Goal: Information Seeking & Learning: Learn about a topic

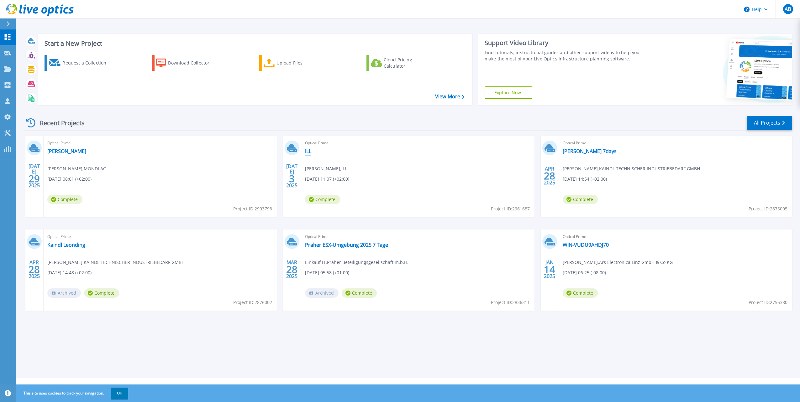
click at [306, 153] on link "ILL" at bounding box center [308, 151] width 6 height 6
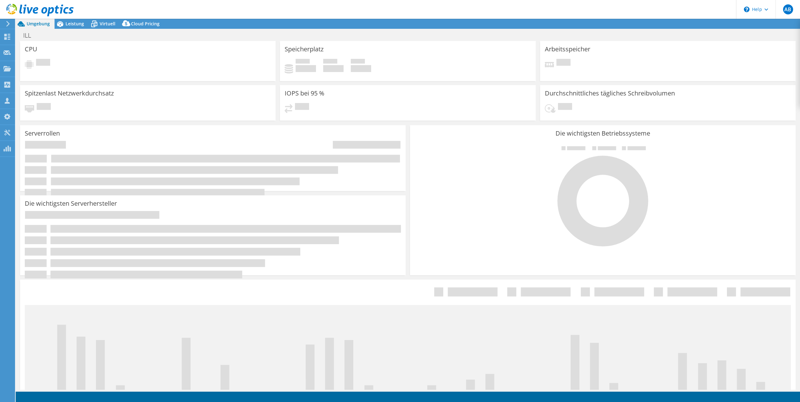
select select "USD"
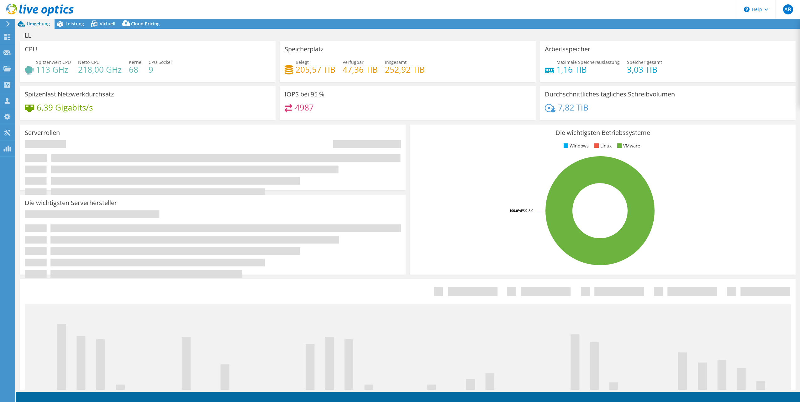
select select "EUFrankfurt"
select select "EUR"
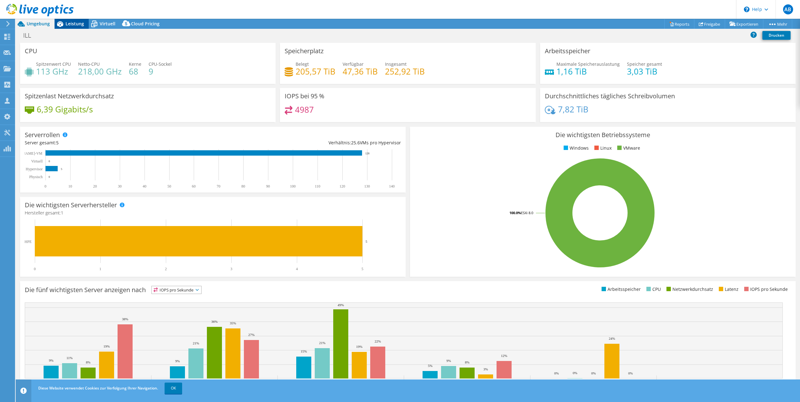
click at [75, 25] on span "Leistung" at bounding box center [74, 24] width 18 height 6
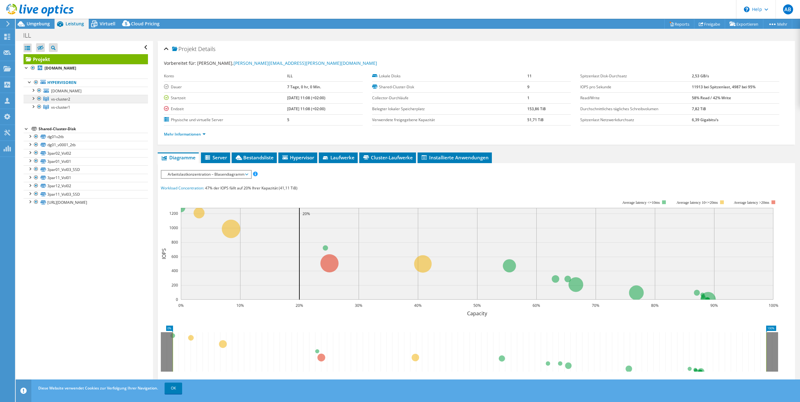
click at [60, 98] on span "vs-cluster2" at bounding box center [60, 98] width 19 height 5
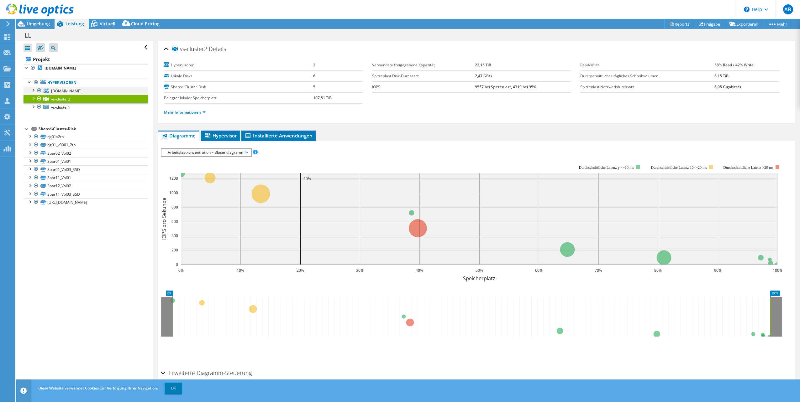
click at [34, 89] on div at bounding box center [33, 90] width 6 height 6
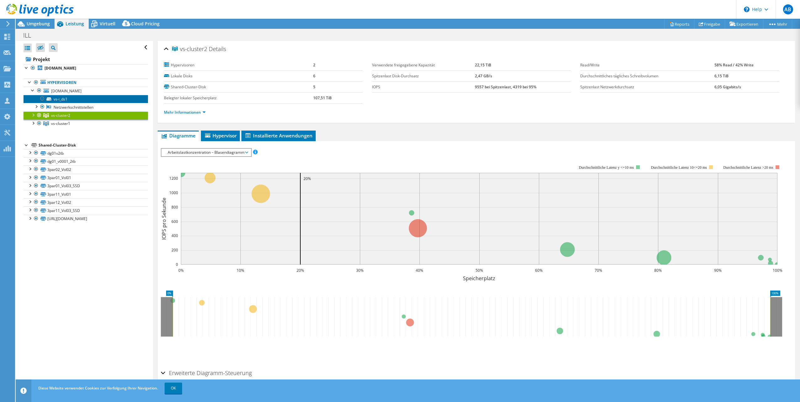
click at [62, 100] on link "vs-i_ds1" at bounding box center [85, 99] width 124 height 8
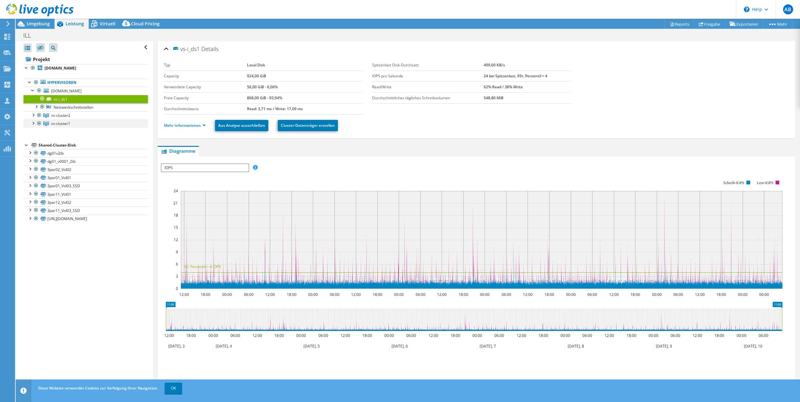
click at [34, 124] on div at bounding box center [33, 123] width 6 height 6
click at [67, 132] on link "[DOMAIN_NAME]" at bounding box center [85, 132] width 124 height 8
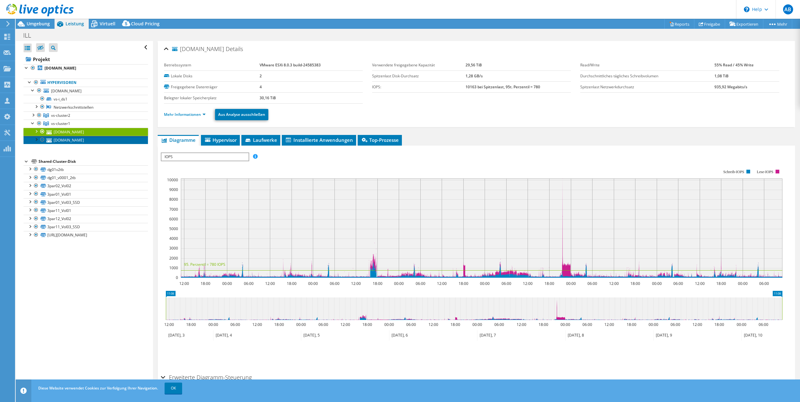
click at [66, 139] on link "[DOMAIN_NAME]" at bounding box center [85, 140] width 124 height 8
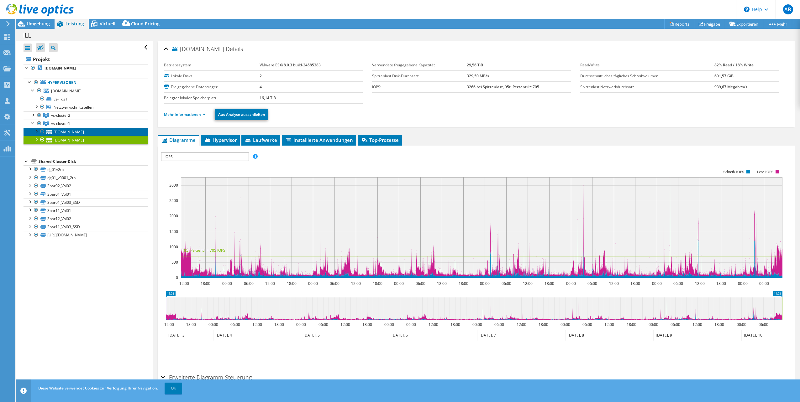
click at [85, 133] on link "[DOMAIN_NAME]" at bounding box center [85, 132] width 124 height 8
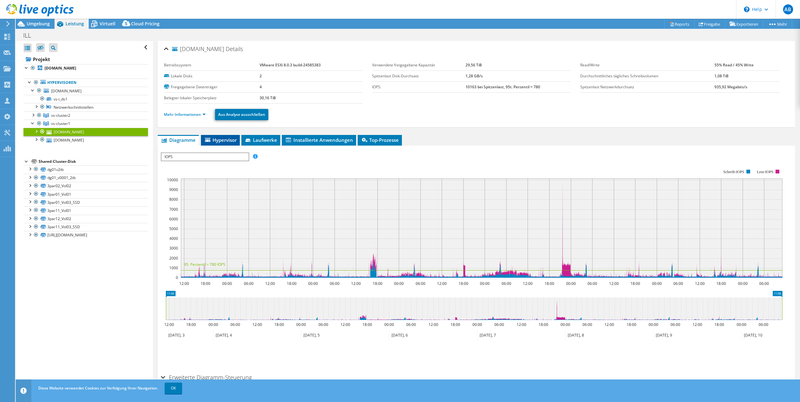
click at [217, 138] on span "Hypervisor" at bounding box center [220, 140] width 33 height 6
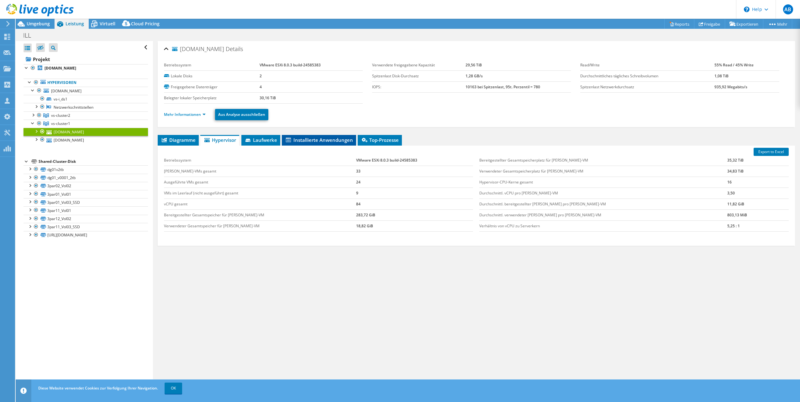
click at [332, 141] on span "Installierte Anwendungen" at bounding box center [319, 140] width 68 height 6
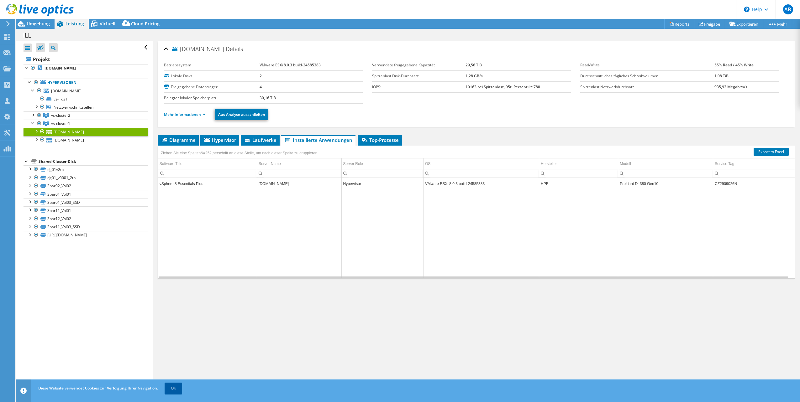
click at [174, 388] on link "OK" at bounding box center [173, 388] width 18 height 11
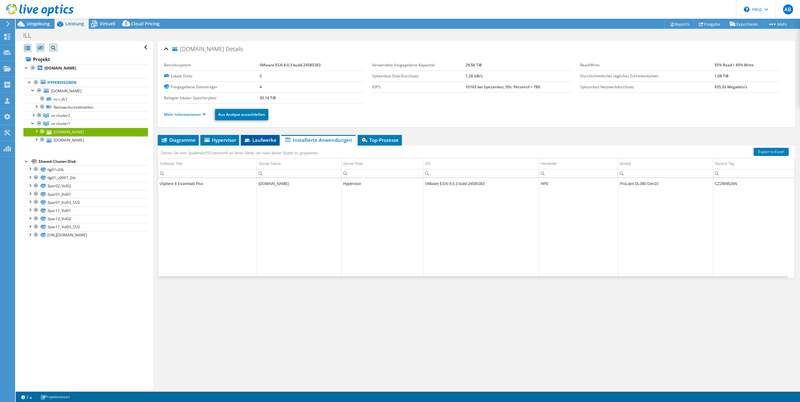
click at [251, 141] on icon at bounding box center [248, 141] width 6 height 4
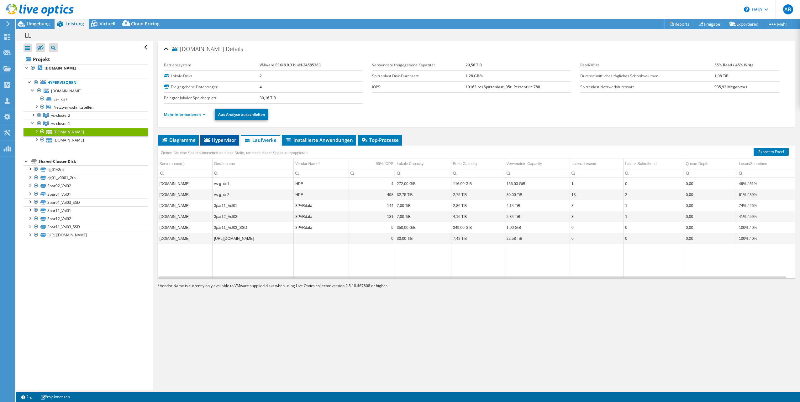
click at [219, 141] on span "Hypervisor" at bounding box center [219, 140] width 33 height 6
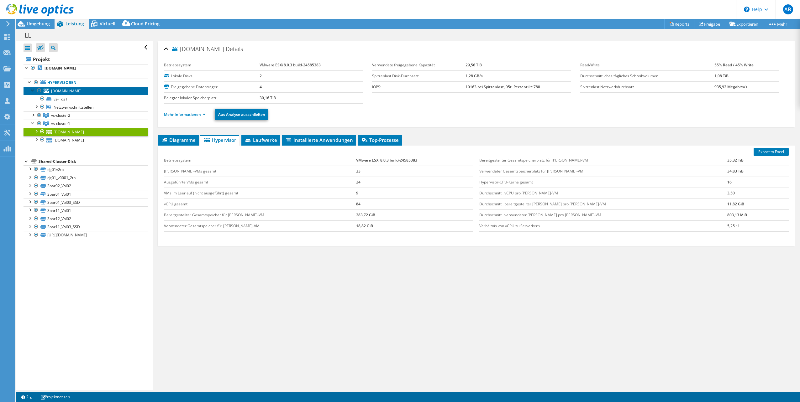
click at [54, 92] on span "[DOMAIN_NAME]" at bounding box center [66, 90] width 30 height 5
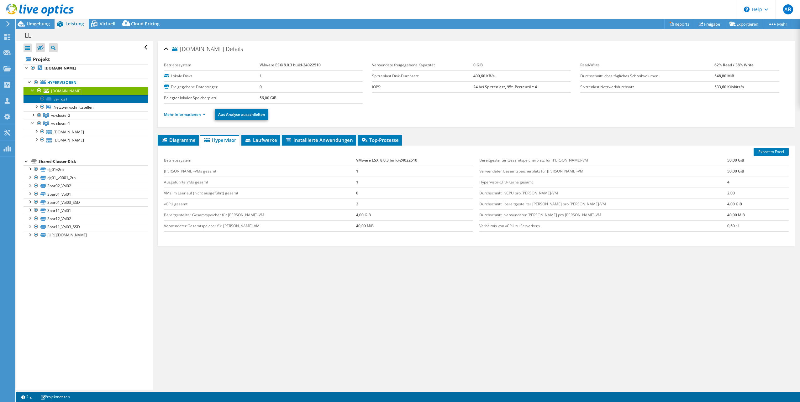
click at [63, 98] on link "vs-i_ds1" at bounding box center [85, 99] width 124 height 8
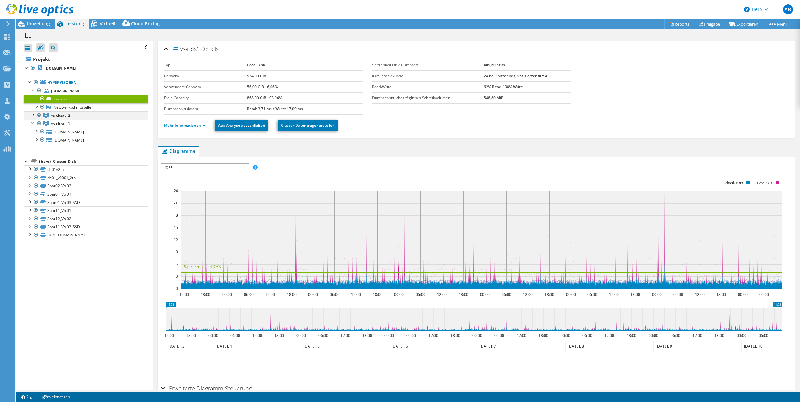
click at [33, 115] on div at bounding box center [33, 115] width 6 height 6
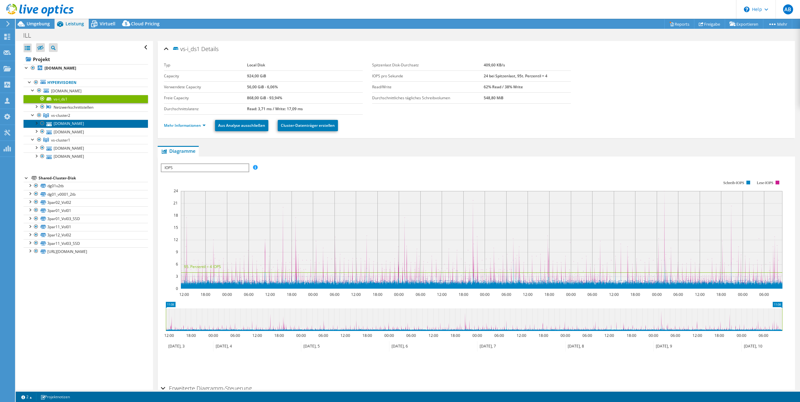
click at [61, 121] on link "[DOMAIN_NAME]" at bounding box center [85, 124] width 124 height 8
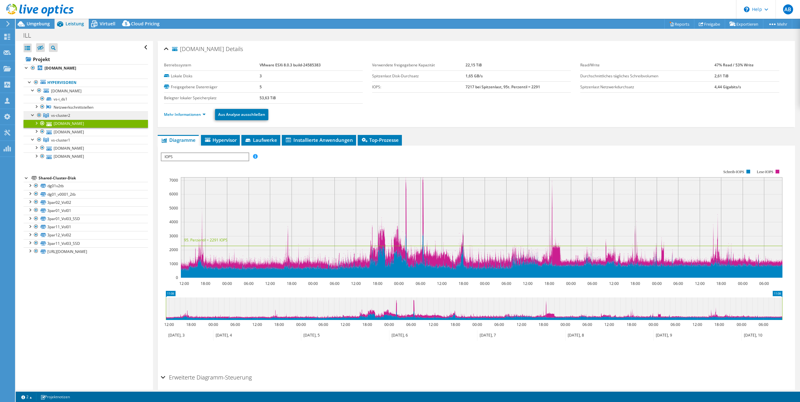
click at [63, 114] on span "vs-cluster2" at bounding box center [60, 115] width 19 height 5
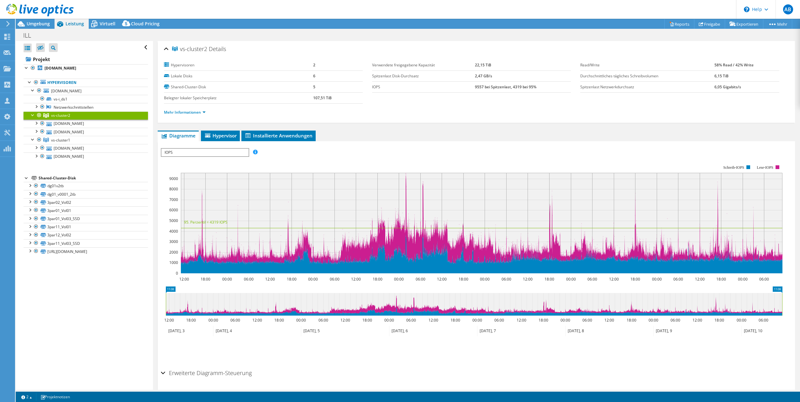
click at [190, 151] on span "IOPS" at bounding box center [204, 153] width 87 height 8
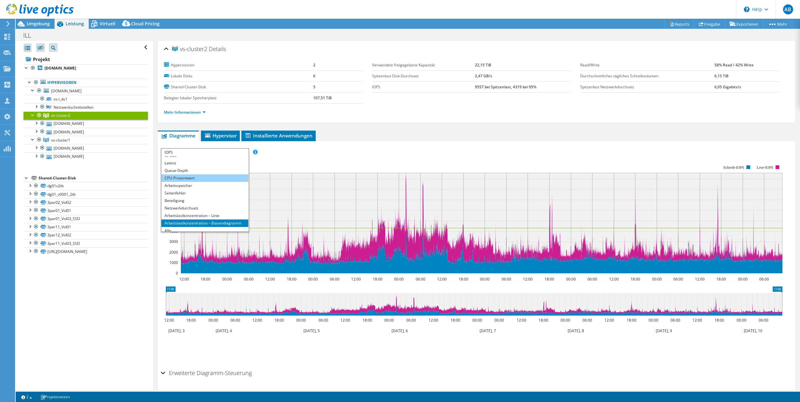
scroll to position [23, 0]
click at [196, 185] on li "Arbeitsspeicher" at bounding box center [204, 183] width 87 height 8
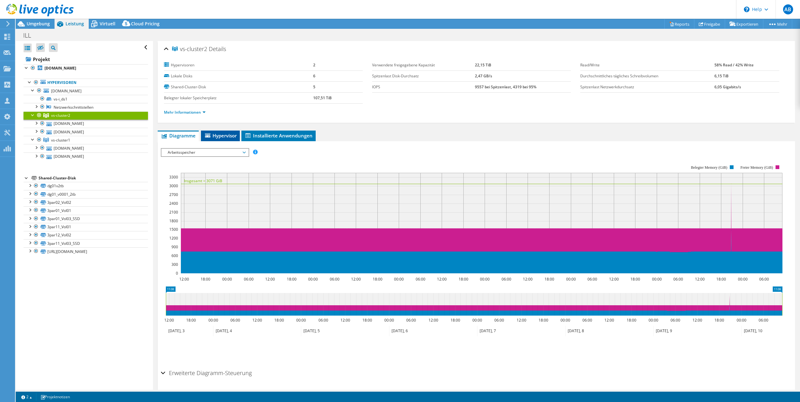
click at [225, 136] on span "Hypervisor" at bounding box center [220, 136] width 33 height 6
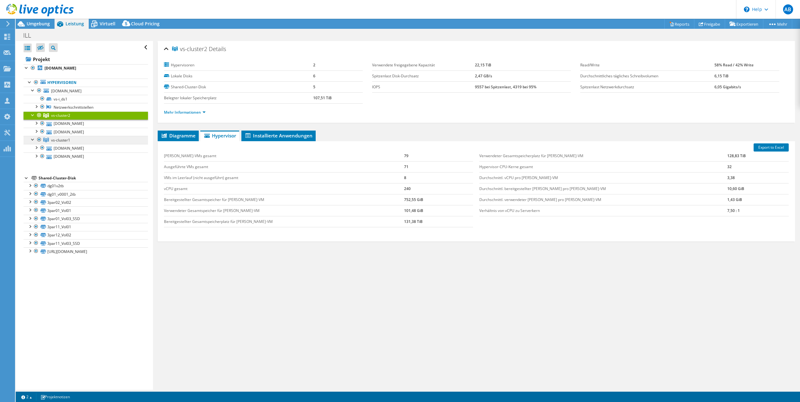
click at [68, 118] on span "vs-cluster1" at bounding box center [60, 115] width 19 height 5
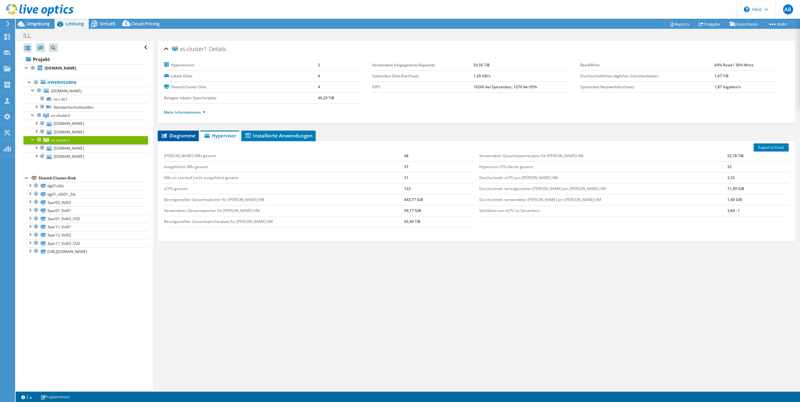
click at [185, 136] on span "Diagramme" at bounding box center [178, 136] width 35 height 6
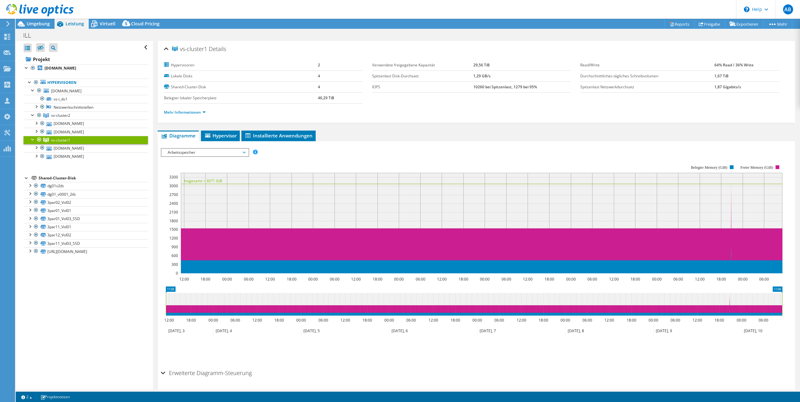
click at [215, 150] on span "Arbeitsspeicher" at bounding box center [204, 153] width 81 height 8
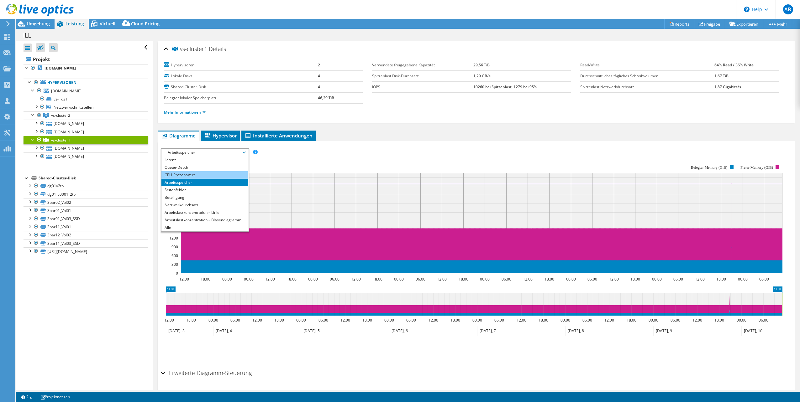
click at [206, 176] on li "CPU-Prozentwert" at bounding box center [204, 175] width 87 height 8
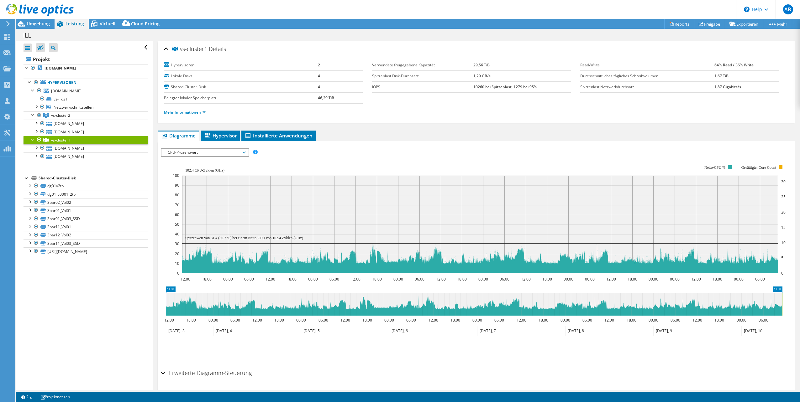
select select "EUFrankfurt"
select select "EUR"
click at [66, 116] on span "vs-cluster2" at bounding box center [60, 115] width 19 height 5
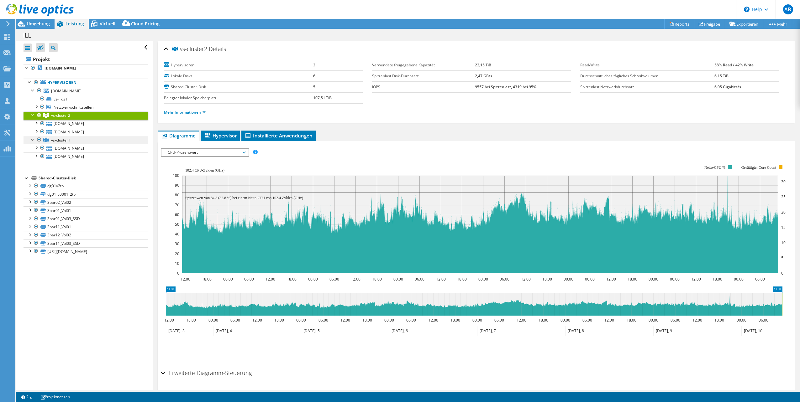
click at [73, 120] on link "vs-cluster1" at bounding box center [85, 116] width 124 height 8
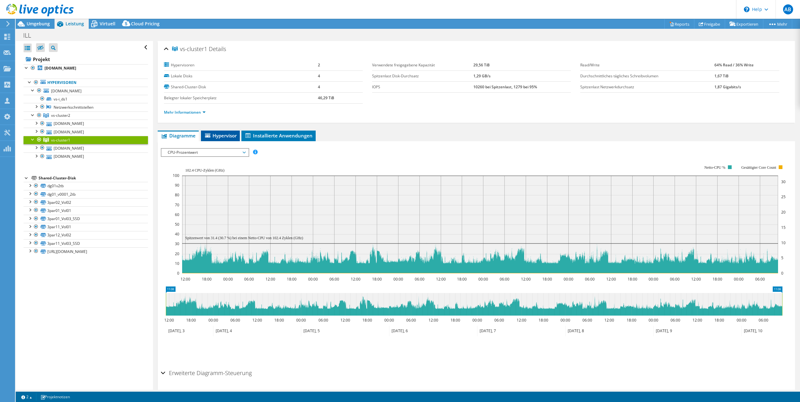
click at [221, 138] on span "Hypervisor" at bounding box center [220, 136] width 33 height 6
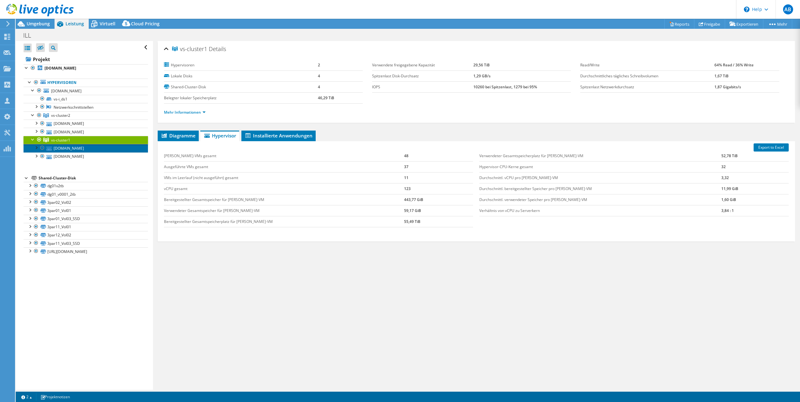
click at [76, 151] on link "[DOMAIN_NAME]" at bounding box center [85, 148] width 124 height 8
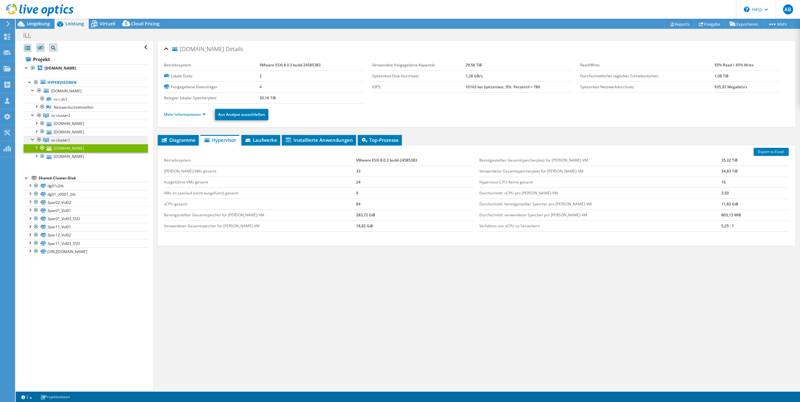
click at [66, 118] on span "vs-cluster1" at bounding box center [60, 115] width 19 height 5
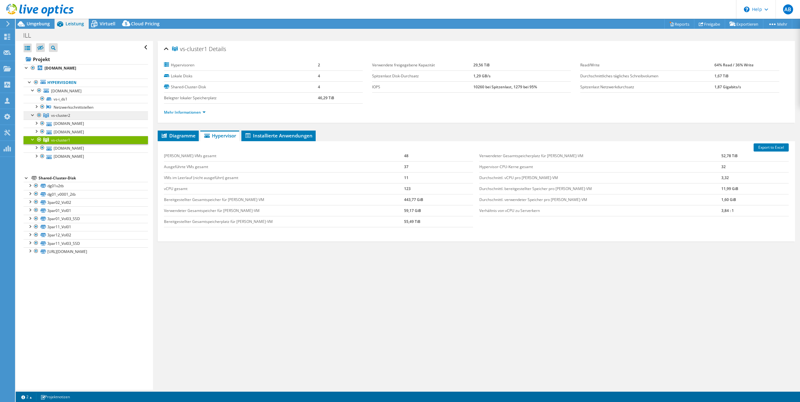
click at [63, 115] on span "vs-cluster2" at bounding box center [60, 115] width 19 height 5
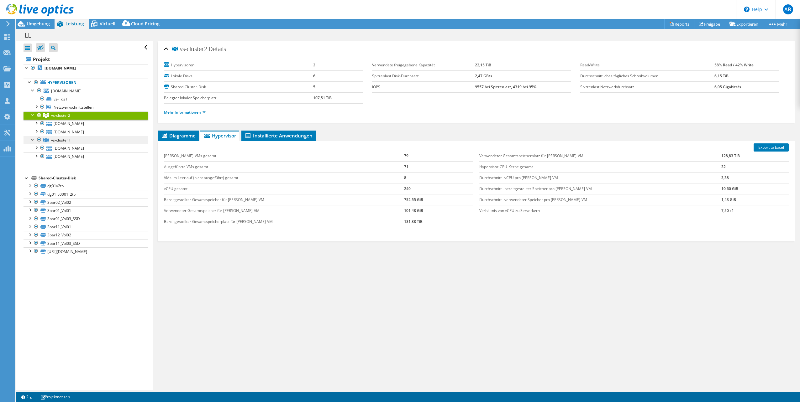
click at [67, 118] on span "vs-cluster1" at bounding box center [60, 115] width 19 height 5
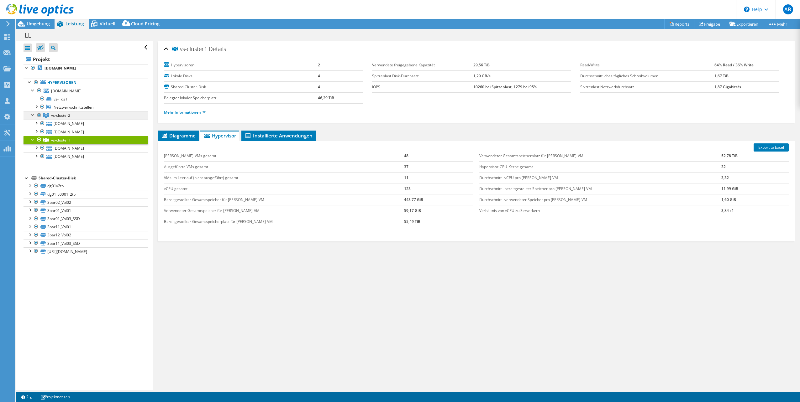
click at [76, 115] on link "vs-cluster2" at bounding box center [85, 116] width 124 height 8
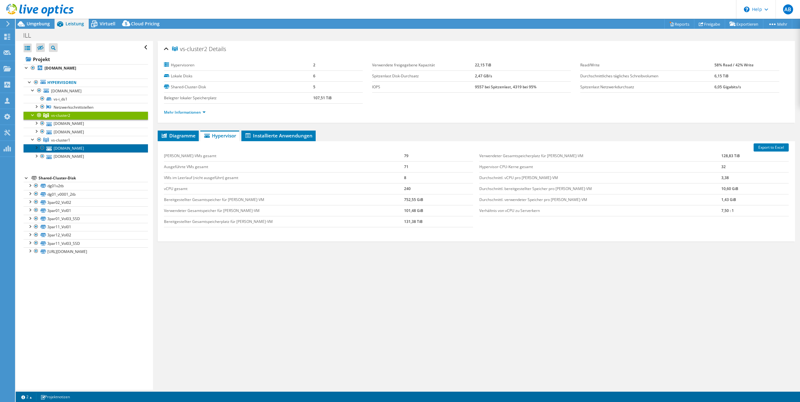
click at [77, 149] on link "[DOMAIN_NAME]" at bounding box center [85, 148] width 124 height 8
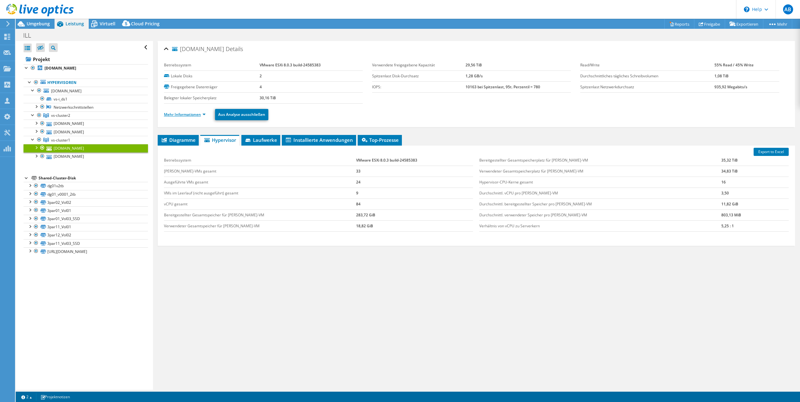
click at [197, 113] on link "Mehr Informationen" at bounding box center [185, 114] width 42 height 5
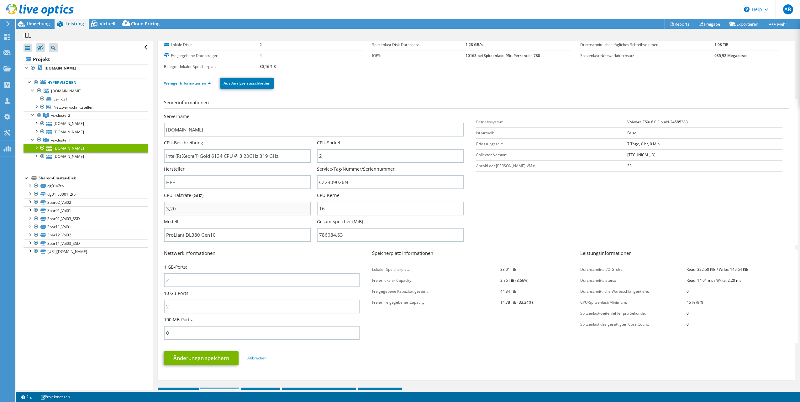
scroll to position [0, 0]
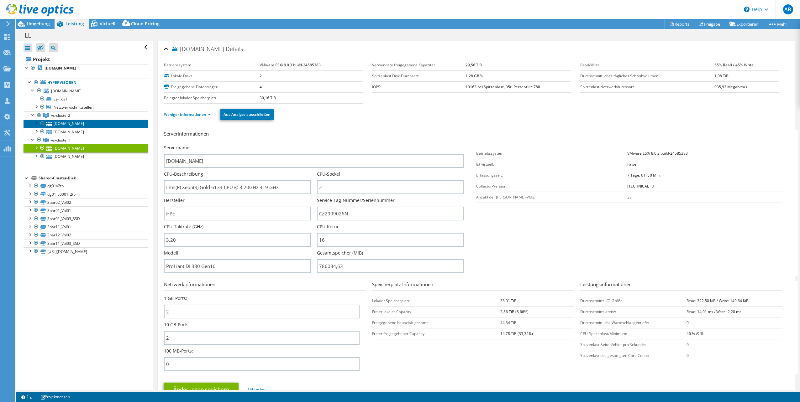
click at [73, 125] on link "[DOMAIN_NAME]" at bounding box center [85, 124] width 124 height 8
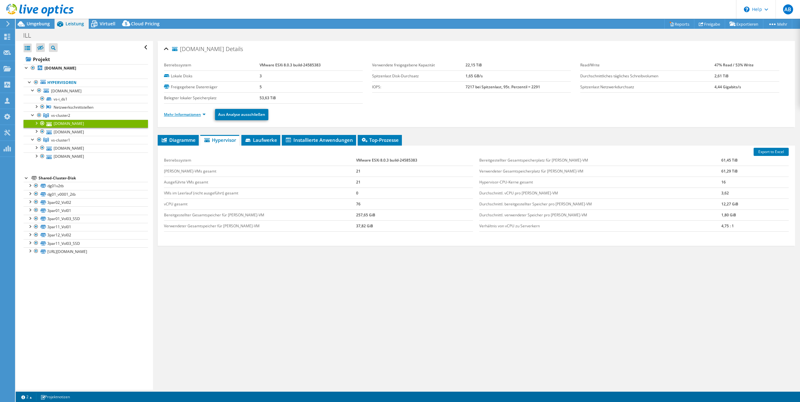
click at [202, 112] on link "Mehr Informationen" at bounding box center [185, 114] width 42 height 5
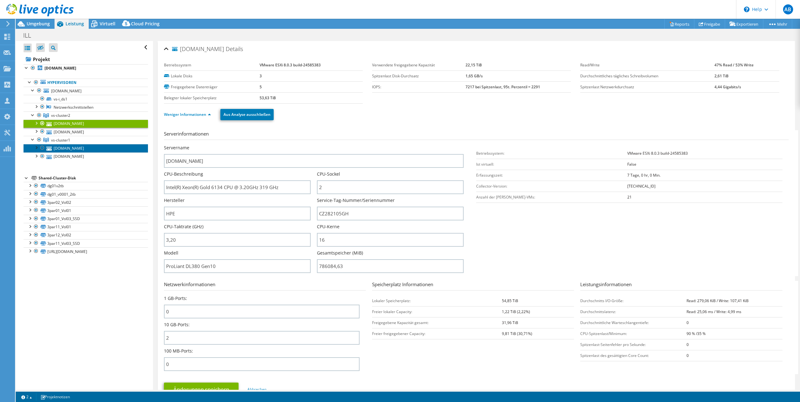
click at [63, 146] on link "[DOMAIN_NAME]" at bounding box center [85, 148] width 124 height 8
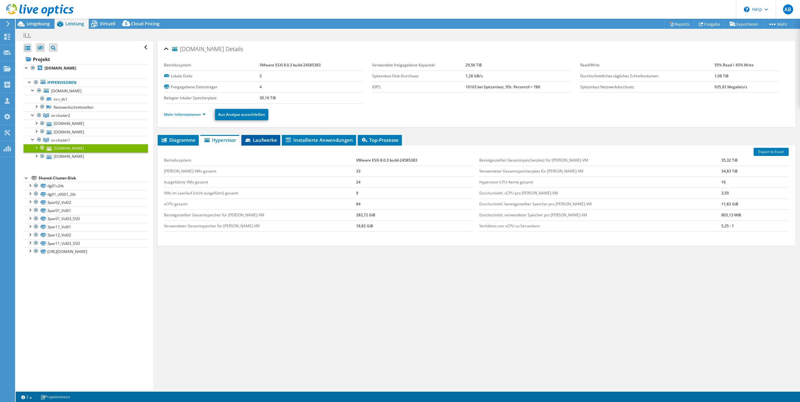
click at [261, 141] on span "Laufwerke" at bounding box center [260, 140] width 33 height 6
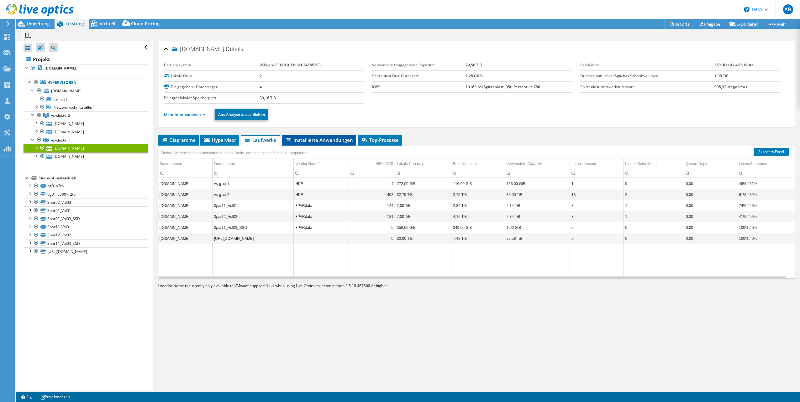
click at [305, 140] on span "Installierte Anwendungen" at bounding box center [319, 140] width 68 height 6
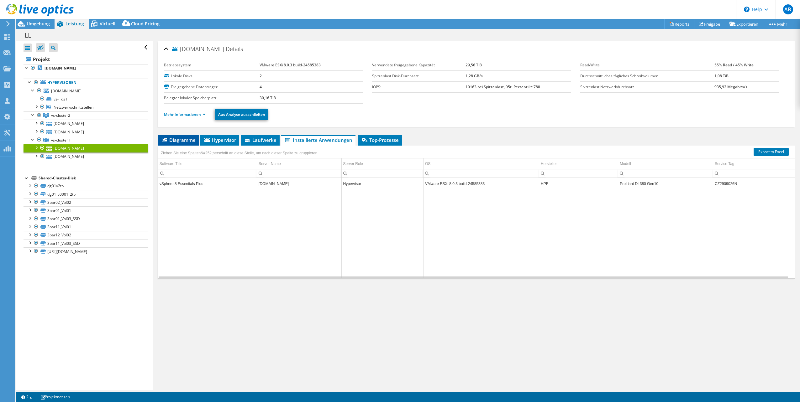
click at [174, 140] on span "Diagramme" at bounding box center [178, 140] width 35 height 6
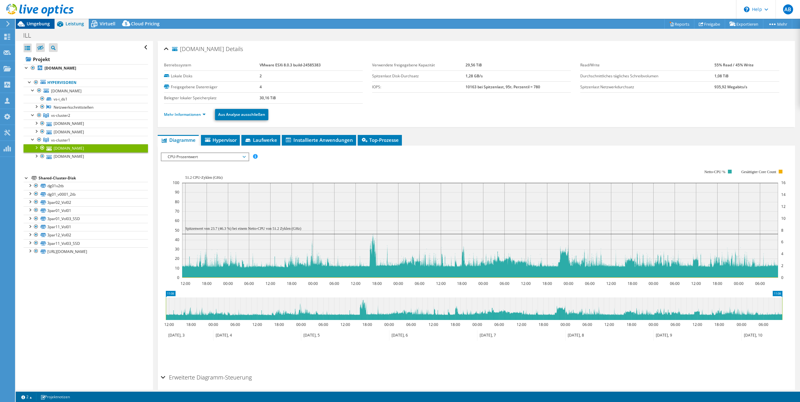
click at [39, 23] on span "Umgebung" at bounding box center [38, 24] width 23 height 6
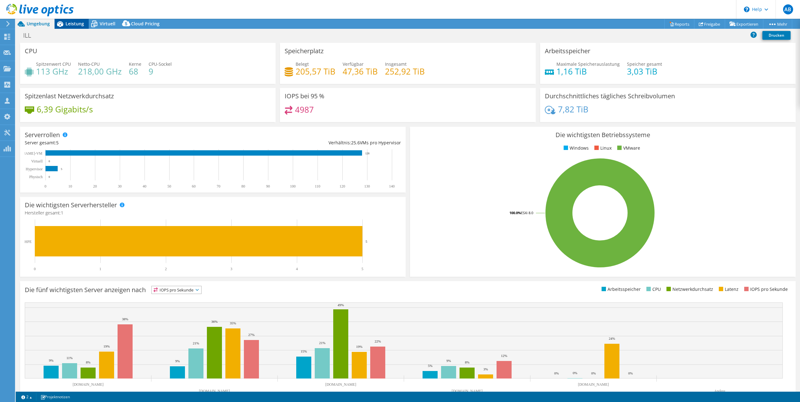
click at [75, 25] on span "Leistung" at bounding box center [74, 24] width 18 height 6
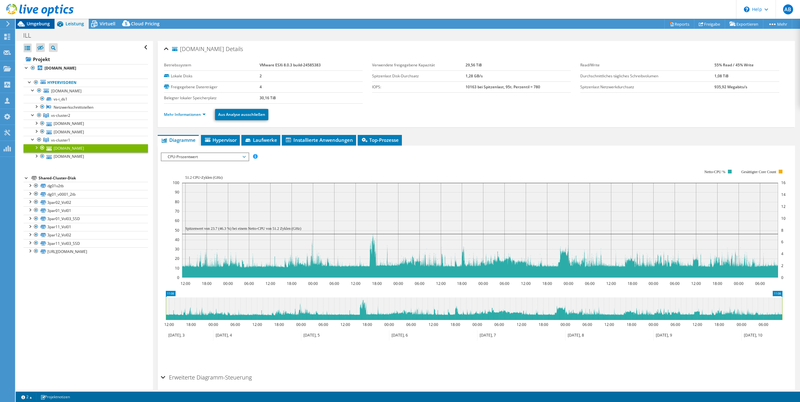
click at [40, 25] on span "Umgebung" at bounding box center [38, 24] width 23 height 6
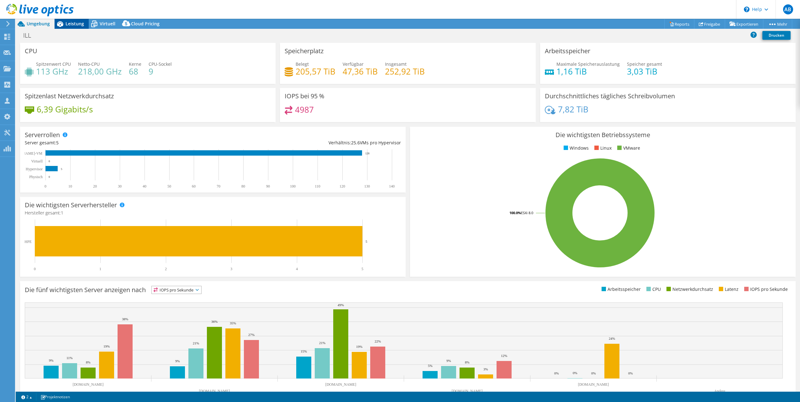
click at [69, 24] on span "Leistung" at bounding box center [74, 24] width 18 height 6
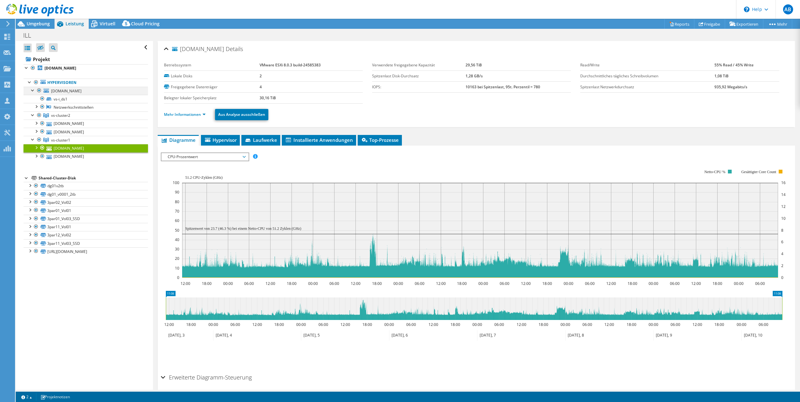
click at [32, 89] on div at bounding box center [33, 90] width 6 height 6
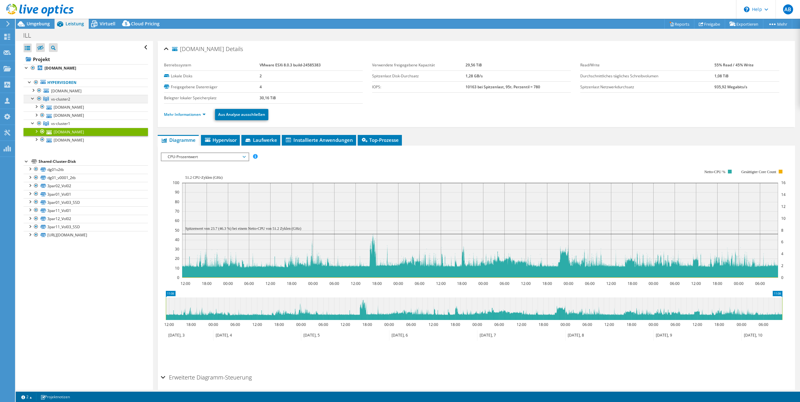
click at [31, 98] on div at bounding box center [33, 98] width 6 height 6
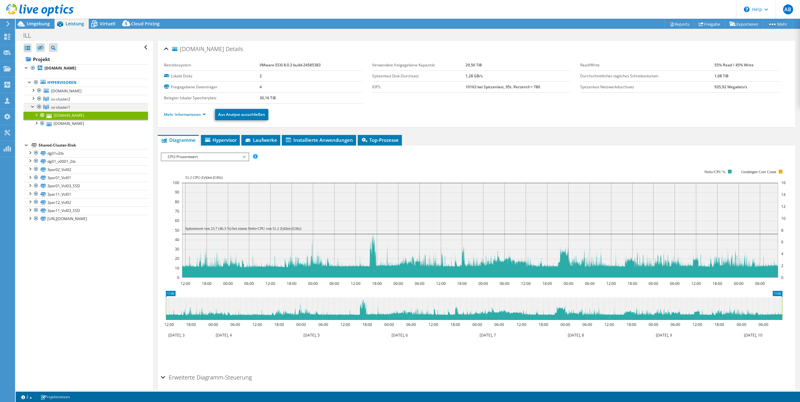
click at [34, 107] on div at bounding box center [33, 106] width 6 height 6
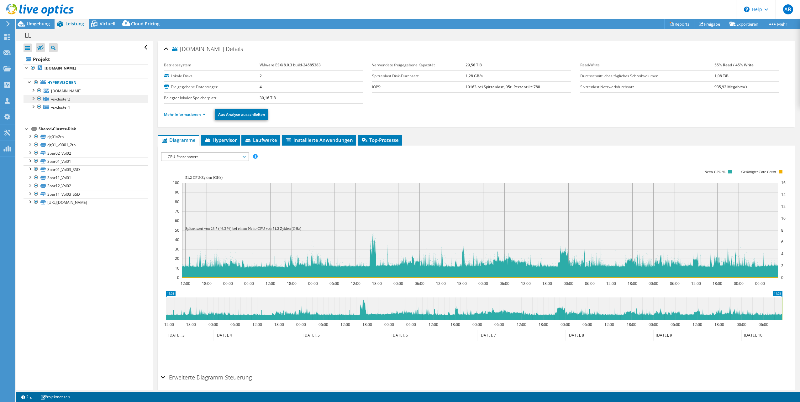
click at [57, 99] on span "vs-cluster2" at bounding box center [60, 98] width 19 height 5
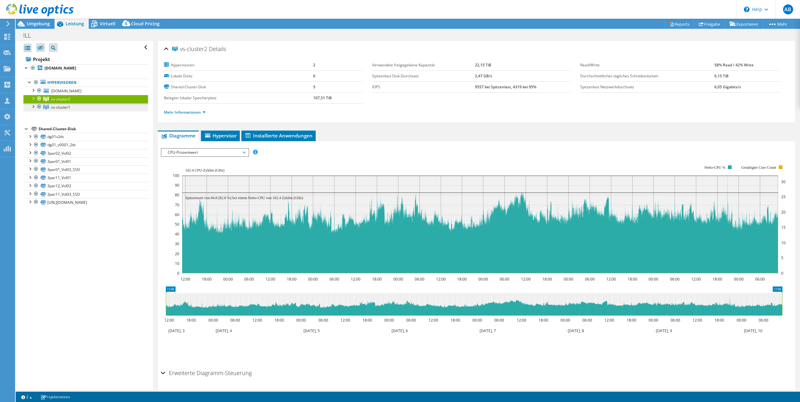
click at [55, 102] on span "vs-cluster1" at bounding box center [60, 98] width 19 height 5
